Goal: Task Accomplishment & Management: Manage account settings

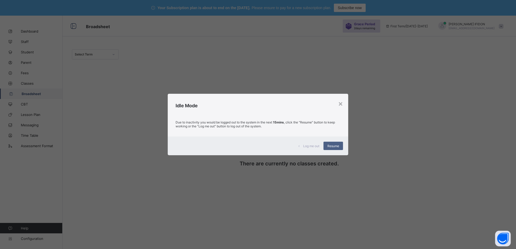
click at [331, 147] on span "Resume" at bounding box center [333, 146] width 12 height 4
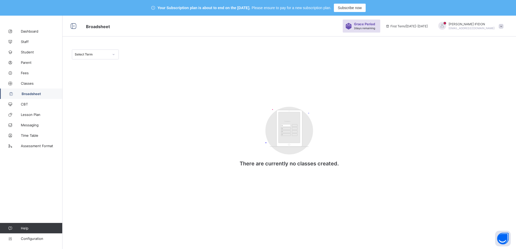
click at [111, 54] on div at bounding box center [113, 54] width 9 height 8
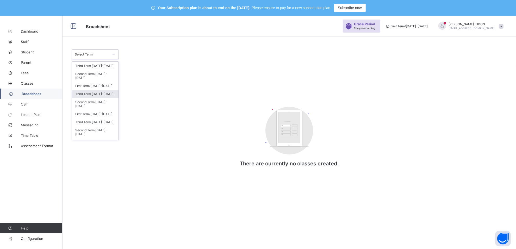
click at [93, 90] on div "Third Term 2024-2025" at bounding box center [95, 94] width 46 height 8
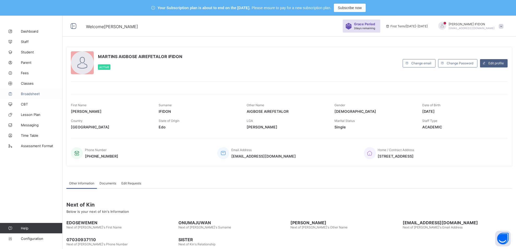
click at [27, 92] on span "Broadsheet" at bounding box center [42, 94] width 42 height 4
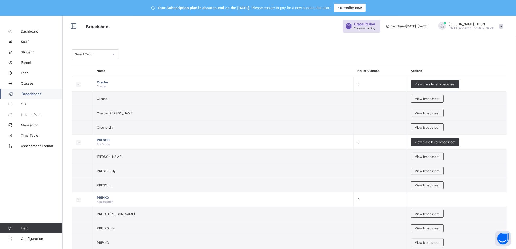
click at [112, 54] on icon at bounding box center [113, 54] width 3 height 5
click at [100, 90] on div "Third Term 2024-2025" at bounding box center [95, 94] width 46 height 8
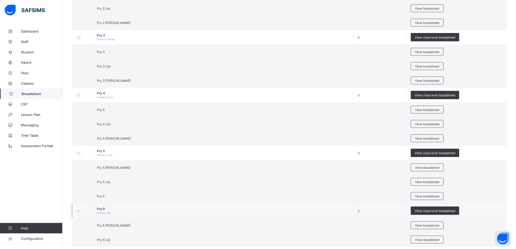
scroll to position [481, 0]
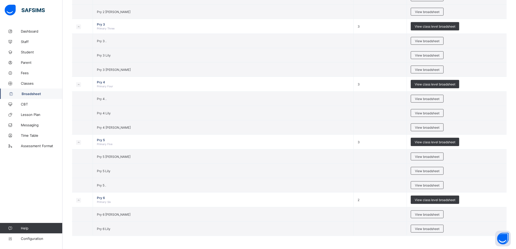
click at [420, 228] on span "View broadsheet" at bounding box center [427, 229] width 24 height 4
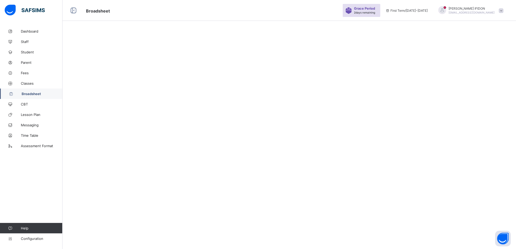
scroll to position [16, 0]
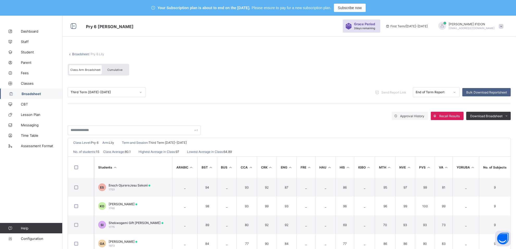
click at [82, 70] on span "Class Arm Broadsheet" at bounding box center [85, 70] width 30 height 4
click at [90, 67] on div "Class Arm Broadsheet" at bounding box center [85, 69] width 33 height 9
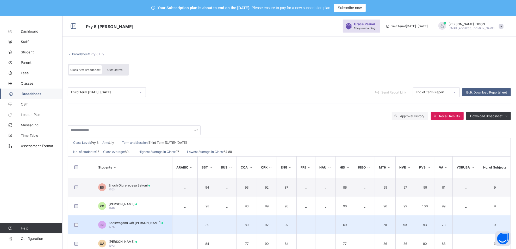
click at [142, 221] on span "Shekwogami Gift [PERSON_NAME]" at bounding box center [136, 223] width 55 height 4
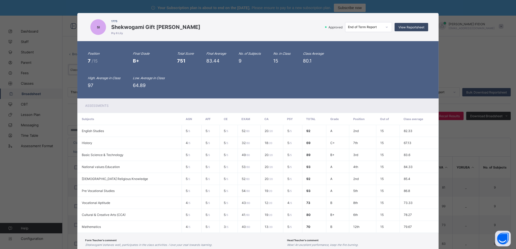
click at [418, 28] on span "View Reportsheet" at bounding box center [411, 27] width 26 height 4
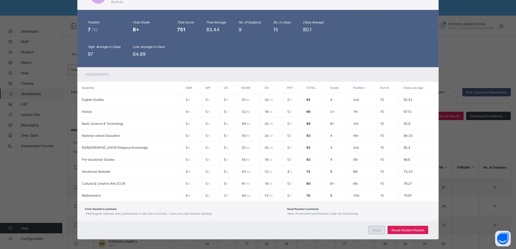
click at [378, 228] on span "Close" at bounding box center [376, 230] width 8 height 4
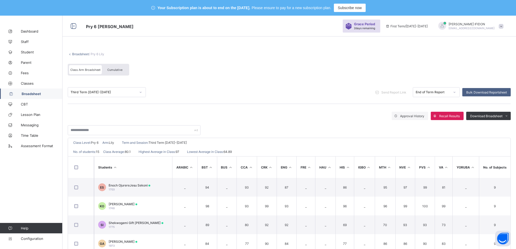
click at [111, 67] on div "Cumulative" at bounding box center [115, 69] width 26 height 9
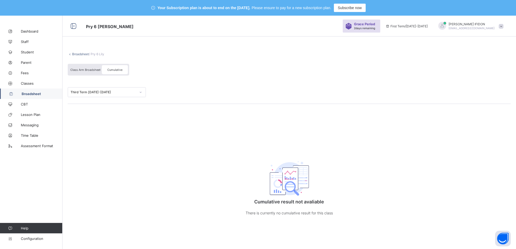
click at [115, 73] on div "Cumulative" at bounding box center [115, 69] width 26 height 9
click at [115, 72] on div "Cumulative" at bounding box center [115, 69] width 26 height 9
drag, startPoint x: 99, startPoint y: 71, endPoint x: 90, endPoint y: 71, distance: 9.4
click at [91, 71] on div "Class Arm Broadsheet" at bounding box center [85, 69] width 33 height 9
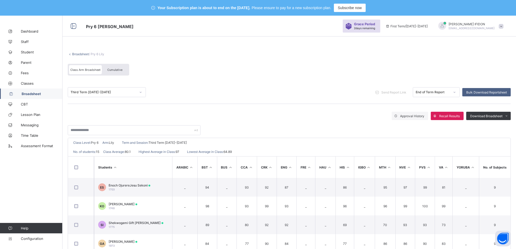
click at [83, 71] on div "Class Arm Broadsheet" at bounding box center [85, 69] width 33 height 9
click at [105, 71] on div "Cumulative" at bounding box center [115, 69] width 26 height 9
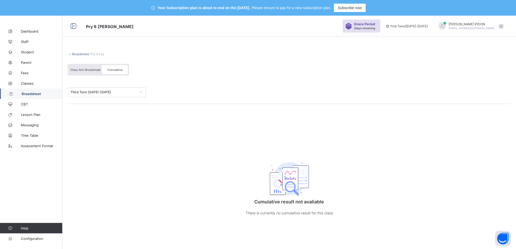
click at [105, 71] on div "Cumulative" at bounding box center [115, 69] width 26 height 9
click at [168, 131] on div "Broadsheet / Pry 6 Lily Class Arm Broadsheet Cumulative Third Term 2024-2025 Cu…" at bounding box center [288, 139] width 453 height 195
click at [169, 133] on div "Broadsheet / Pry 6 Lily Class Arm Broadsheet Cumulative Third Term 2024-2025 Cu…" at bounding box center [288, 139] width 453 height 195
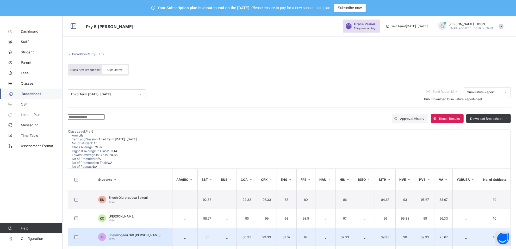
click at [128, 233] on span "Shekwogami Gift Isaac" at bounding box center [135, 235] width 52 height 4
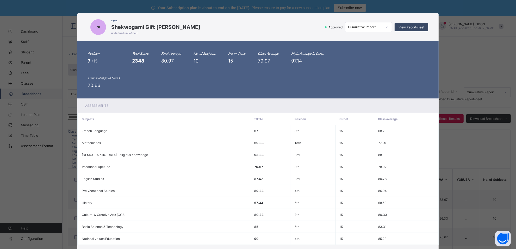
click at [398, 28] on span "View Reportsheet" at bounding box center [411, 27] width 26 height 4
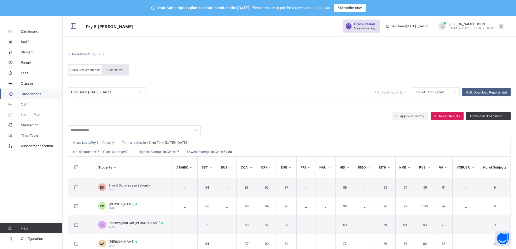
click at [121, 70] on span "Cumulative" at bounding box center [114, 70] width 15 height 4
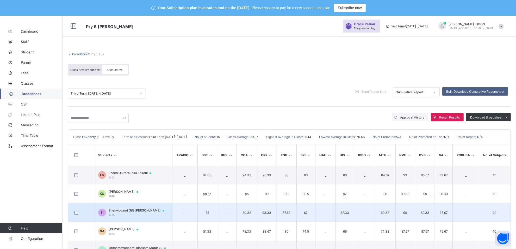
click at [141, 213] on div "Shekwogami Gift Isaac 1775" at bounding box center [139, 212] width 61 height 8
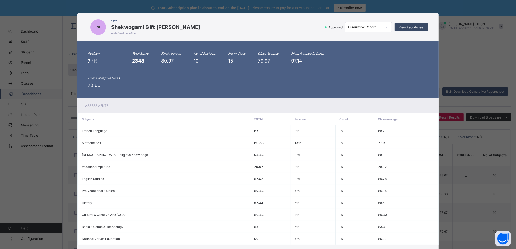
click at [413, 27] on span "View Reportsheet" at bounding box center [411, 27] width 26 height 4
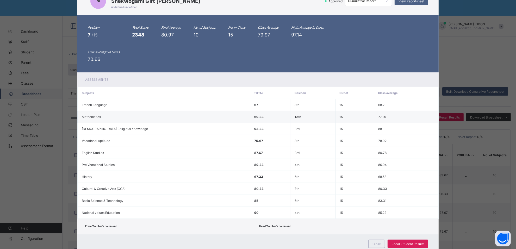
scroll to position [40, 0]
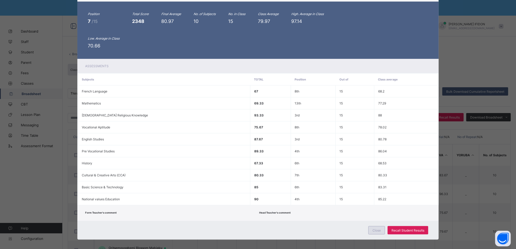
click at [377, 228] on span "Close" at bounding box center [376, 230] width 8 height 4
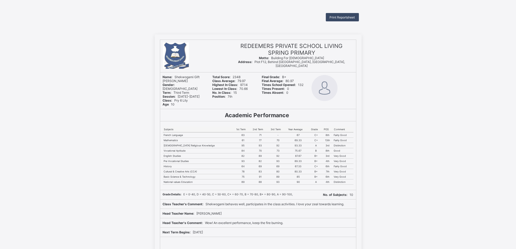
click at [333, 18] on span "Print Reportsheet" at bounding box center [341, 17] width 25 height 4
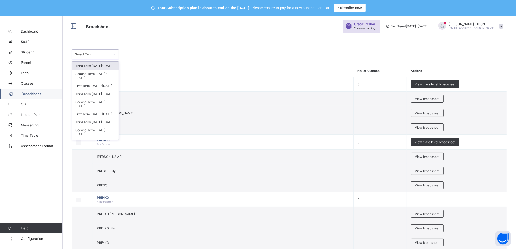
click at [113, 52] on icon at bounding box center [113, 54] width 3 height 5
click at [106, 90] on div "Third Term 2024-2025" at bounding box center [95, 94] width 46 height 8
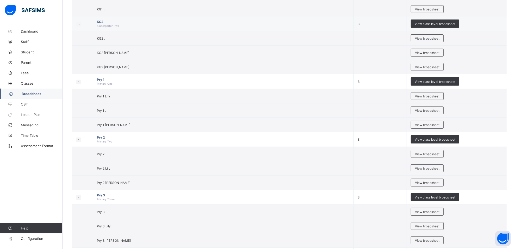
scroll to position [390, 0]
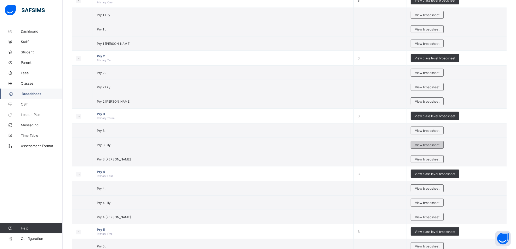
click at [417, 148] on div "View broadsheet" at bounding box center [426, 145] width 33 height 8
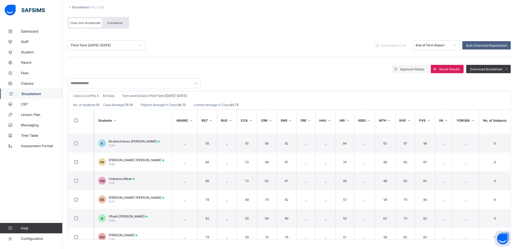
scroll to position [249, 0]
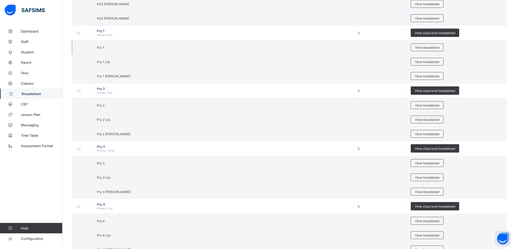
scroll to position [372, 0]
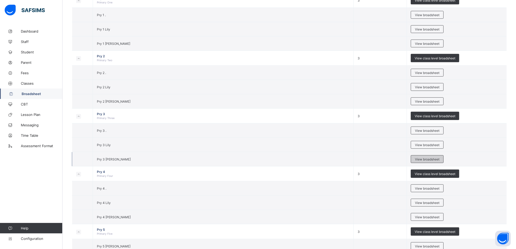
click at [417, 158] on div "View broadsheet" at bounding box center [426, 159] width 33 height 8
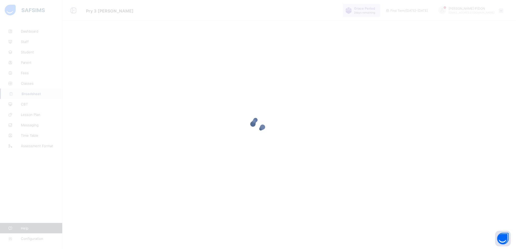
scroll to position [16, 0]
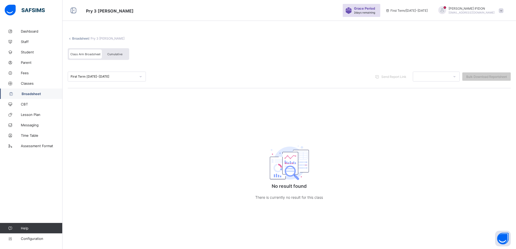
click at [140, 76] on icon at bounding box center [140, 76] width 3 height 5
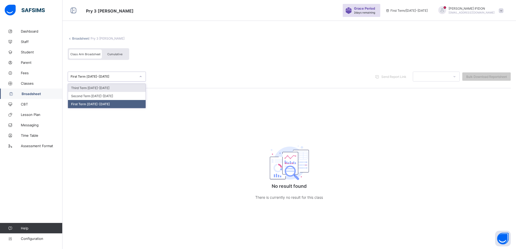
click at [174, 115] on div "Broadsheet / Pry 3 Sharon Class Arm Broadsheet Cumulative option Third Term 202…" at bounding box center [288, 123] width 453 height 195
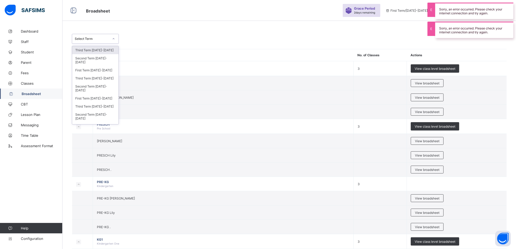
click at [111, 40] on div at bounding box center [113, 39] width 9 height 8
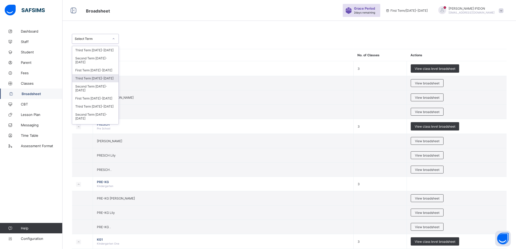
click at [108, 75] on div "Third Term 2024-2025" at bounding box center [95, 78] width 46 height 8
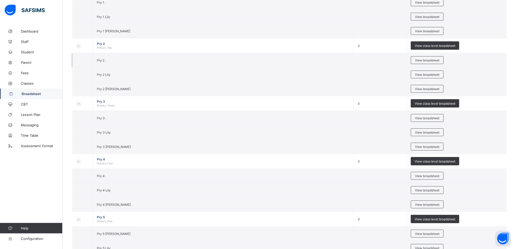
scroll to position [406, 0]
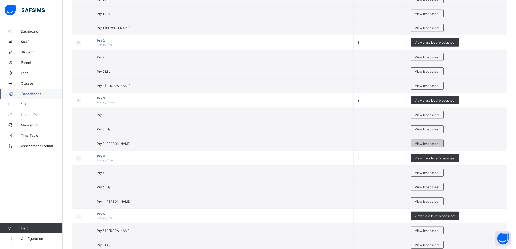
click at [424, 146] on div "View broadsheet" at bounding box center [426, 144] width 33 height 8
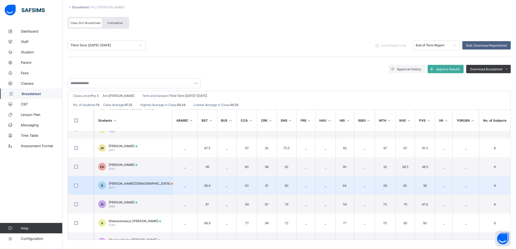
scroll to position [98, 0]
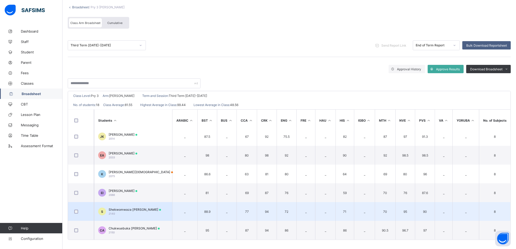
click at [140, 207] on span "Shekwomwaza [PERSON_NAME]" at bounding box center [135, 209] width 52 height 4
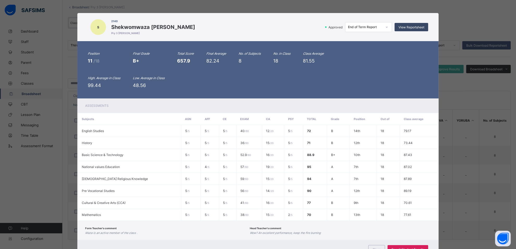
click at [411, 28] on span "View Reportsheet" at bounding box center [411, 27] width 26 height 4
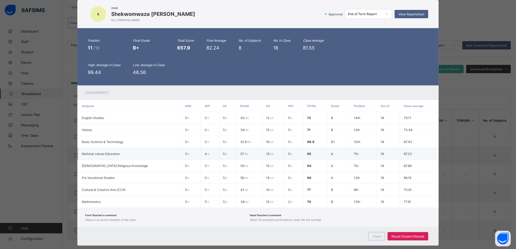
scroll to position [20, 0]
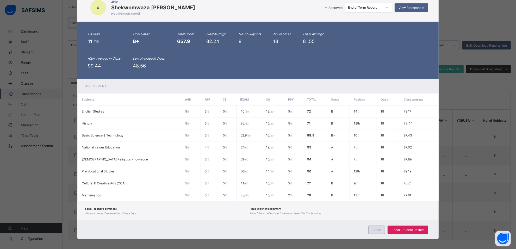
click at [375, 225] on div "Close" at bounding box center [376, 229] width 17 height 8
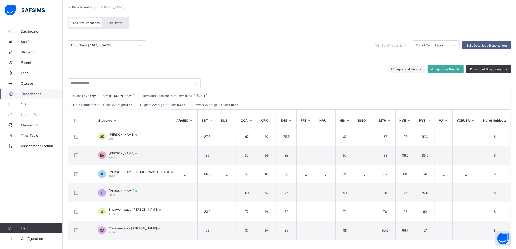
click at [112, 22] on span "Cumulative" at bounding box center [114, 23] width 15 height 4
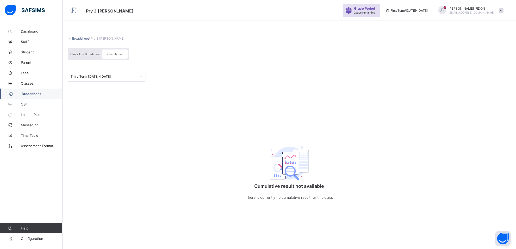
scroll to position [16, 0]
click at [89, 52] on span "Class Arm Broadsheet" at bounding box center [85, 54] width 30 height 4
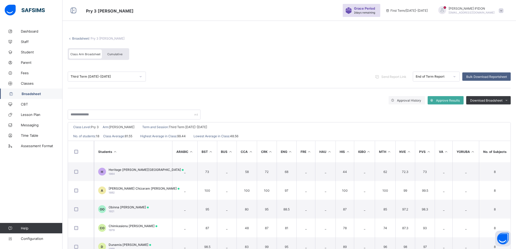
scroll to position [47, 0]
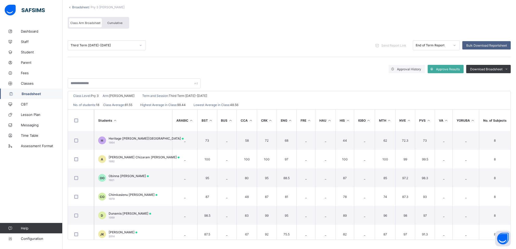
click at [113, 24] on span "Cumulative" at bounding box center [114, 23] width 15 height 4
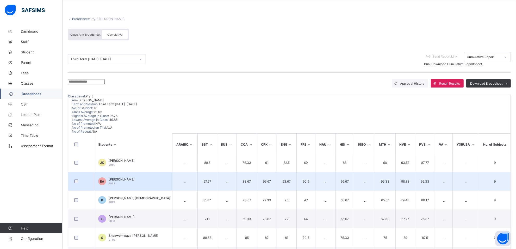
scroll to position [98, 0]
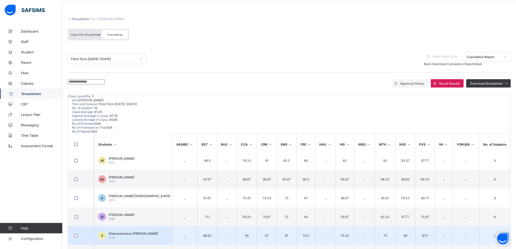
click at [138, 231] on span "Shekwomwaza [PERSON_NAME]" at bounding box center [134, 233] width 50 height 4
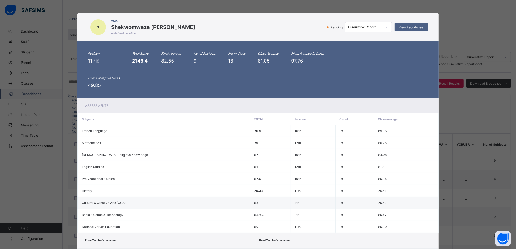
scroll to position [28, 0]
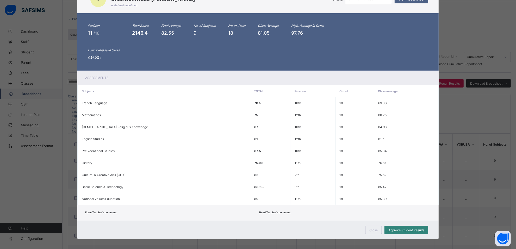
click at [402, 228] on span "Approve Student Results" at bounding box center [406, 230] width 36 height 4
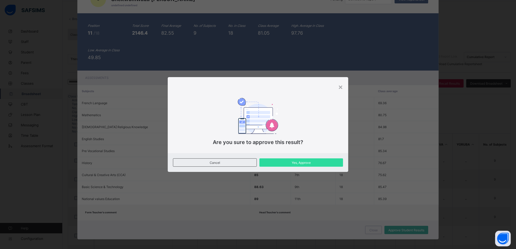
scroll to position [0, 0]
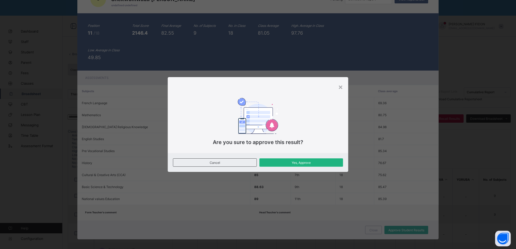
click at [296, 161] on span "Yes, Approve" at bounding box center [301, 163] width 76 height 4
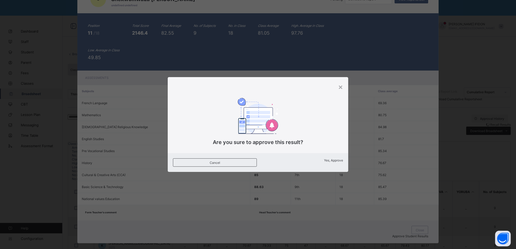
click at [324, 162] on span "Yes, Approve" at bounding box center [333, 160] width 19 height 4
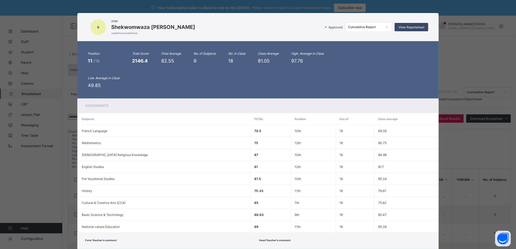
click at [412, 28] on span "View Reportsheet" at bounding box center [411, 27] width 26 height 4
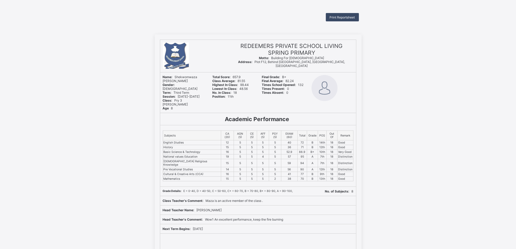
click at [343, 16] on span "Print Reportsheet" at bounding box center [341, 17] width 25 height 4
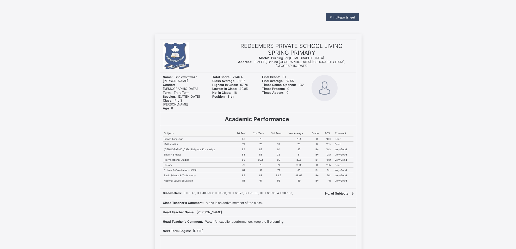
click at [346, 16] on span "Print Reportsheet" at bounding box center [341, 17] width 25 height 4
